Goal: Transaction & Acquisition: Subscribe to service/newsletter

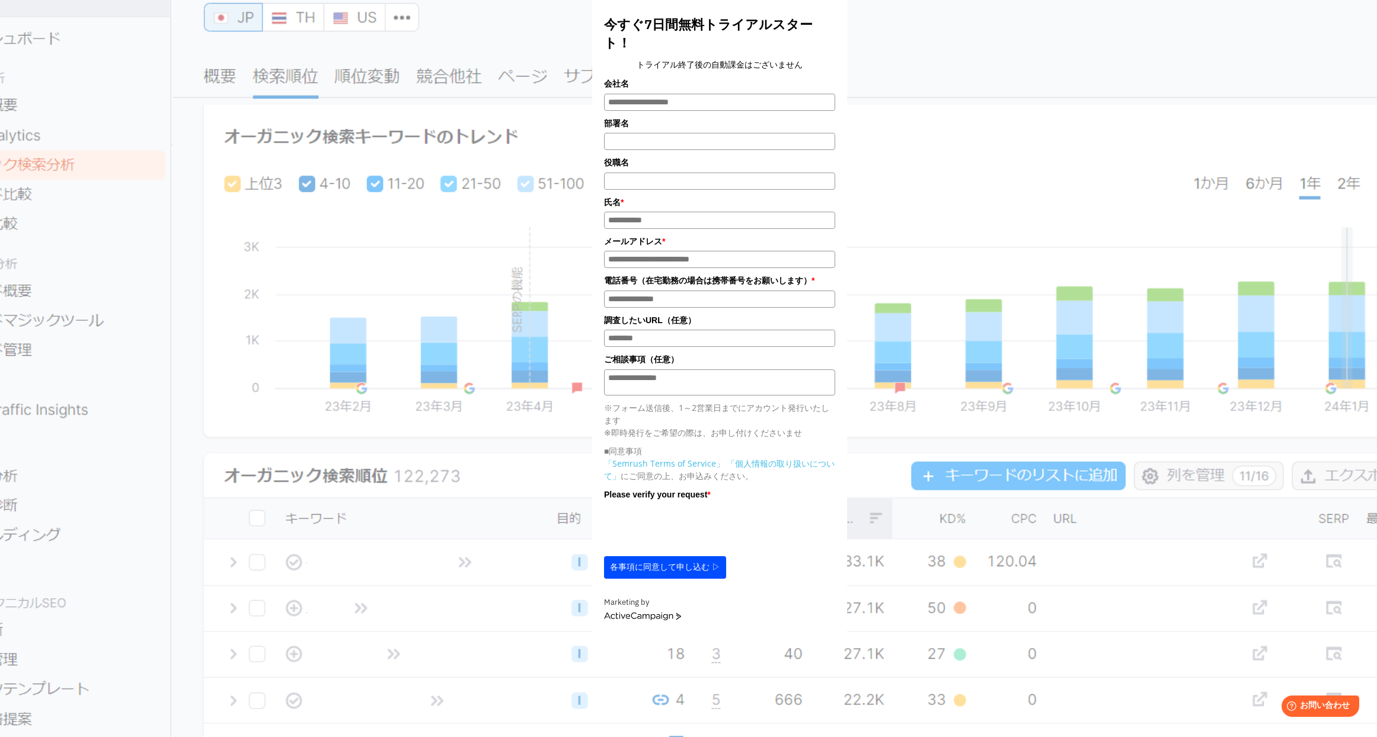
scroll to position [219, 0]
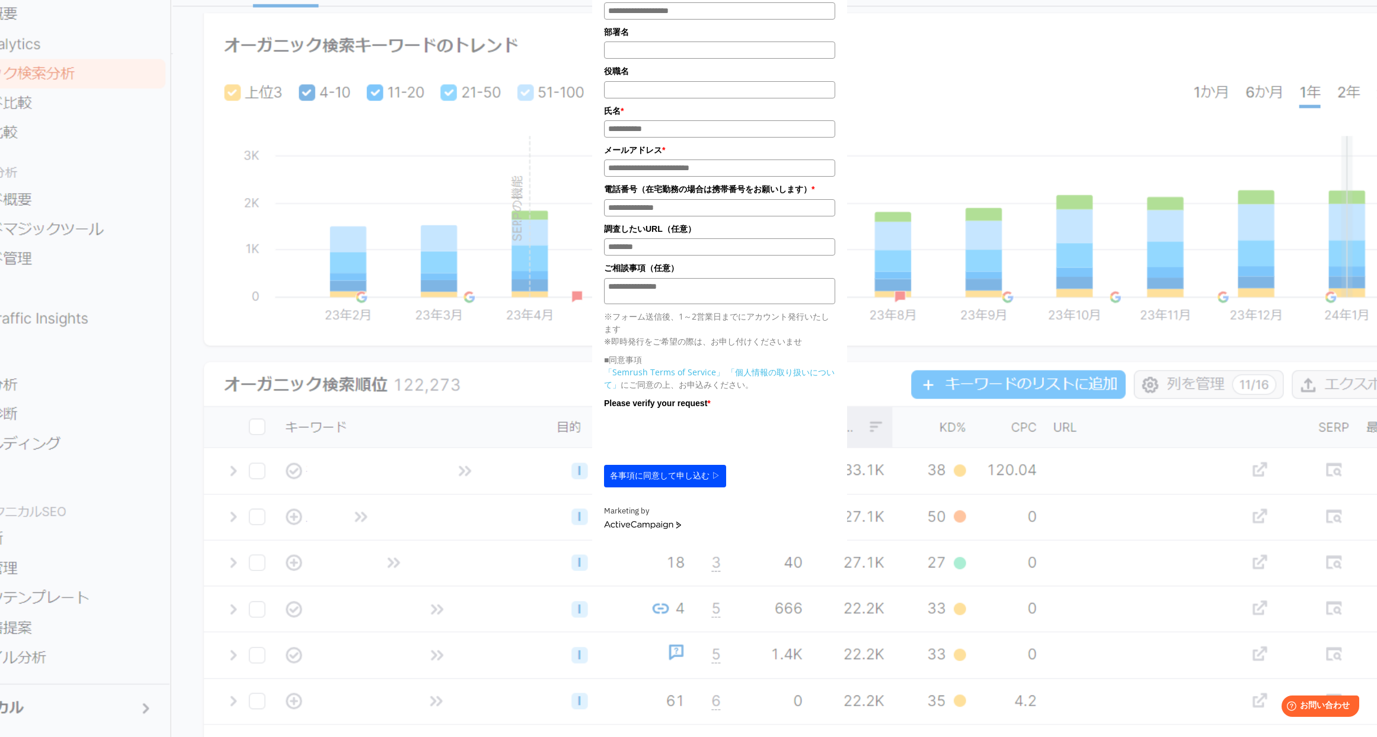
click at [379, 422] on div "今すぐ7日間無料トライアルスタート！ トライアル終了後の自動課金はございません 会社名 部署名 * * * *" at bounding box center [720, 164] width 1202 height 755
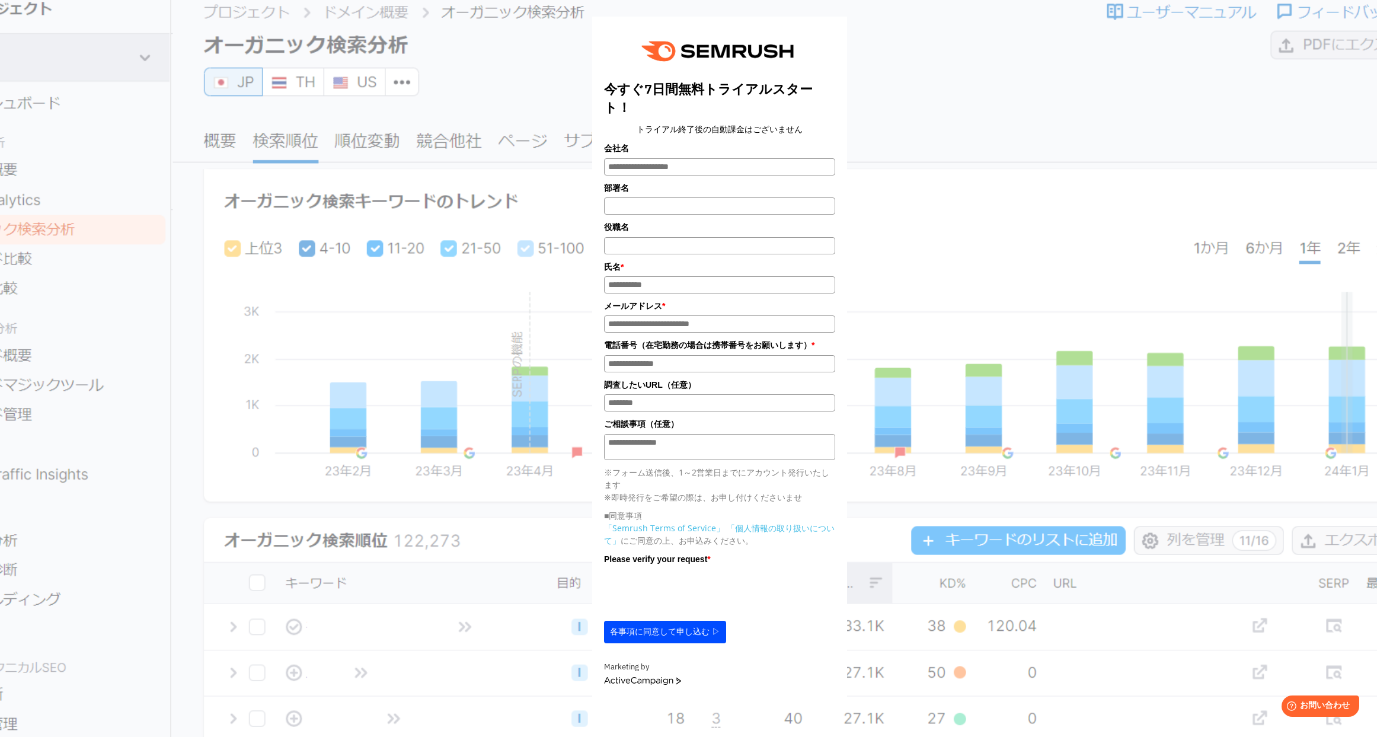
scroll to position [0, 0]
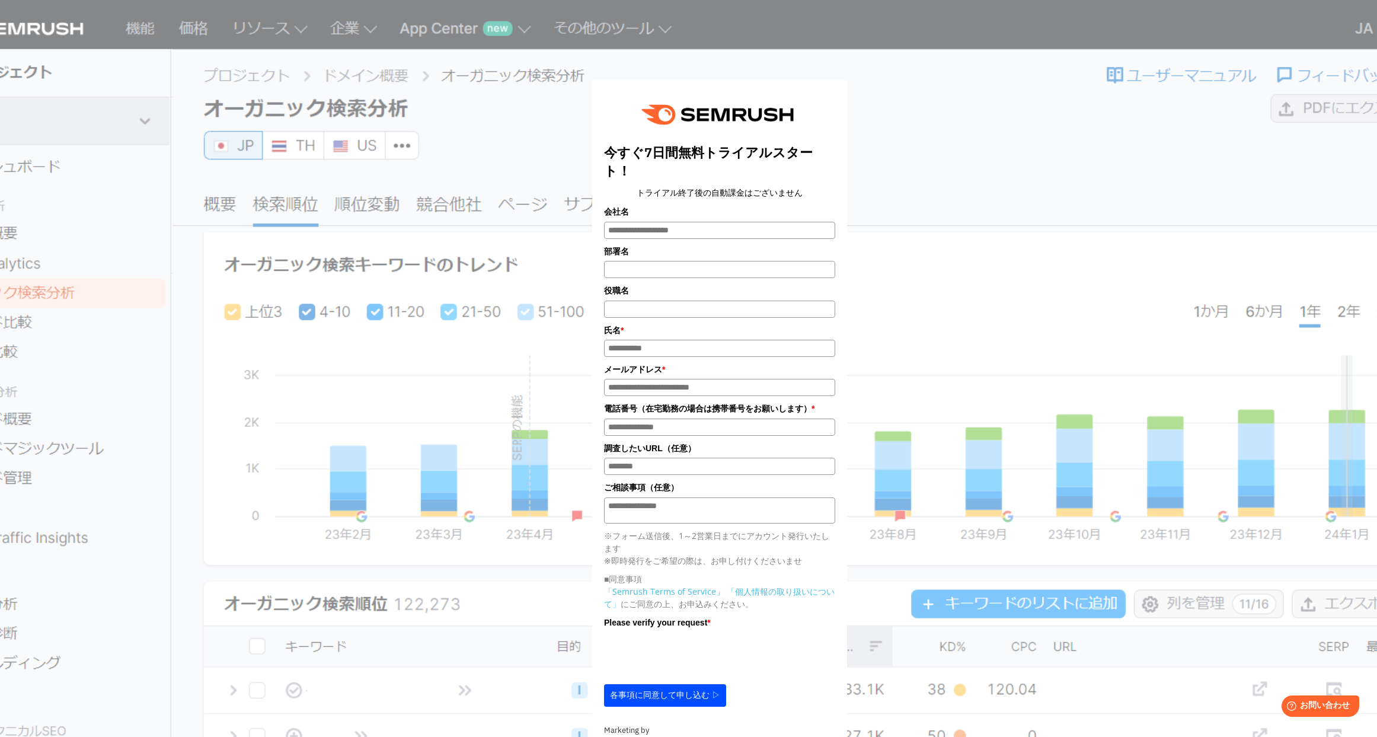
click at [922, 232] on div "今すぐ7日間無料トライアルスタート！ トライアル終了後の自動課金はございません 会社名 部署名 *" at bounding box center [719, 388] width 593 height 746
